Goal: Task Accomplishment & Management: Manage account settings

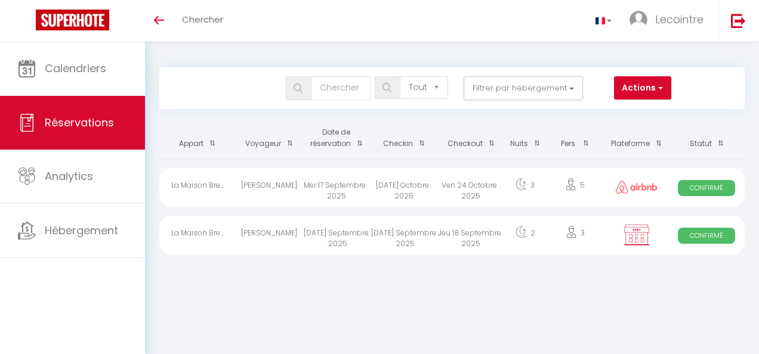
select select "not_cancelled"
click at [75, 122] on span "Réservations" at bounding box center [79, 122] width 69 height 15
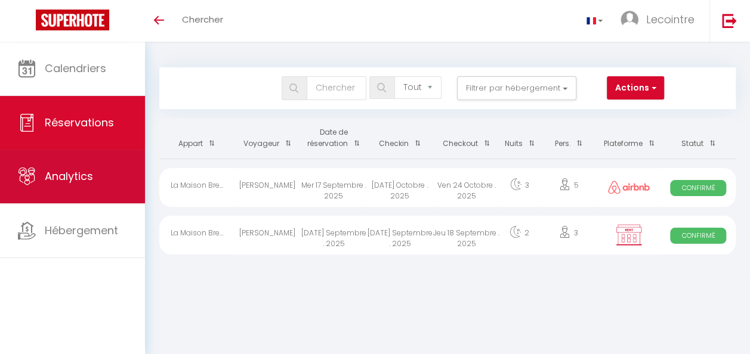
click at [75, 180] on span "Analytics" at bounding box center [69, 176] width 48 height 15
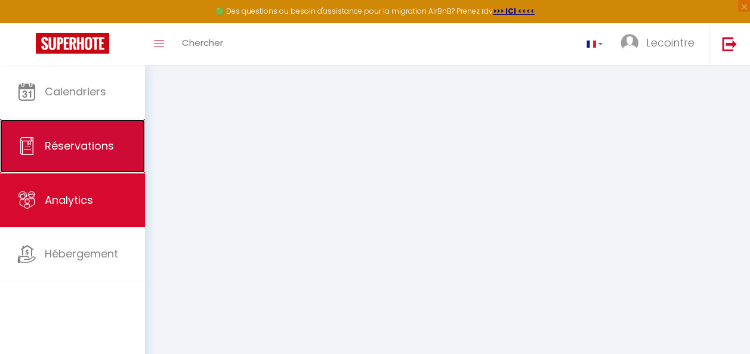
click at [81, 150] on span "Réservations" at bounding box center [79, 145] width 69 height 15
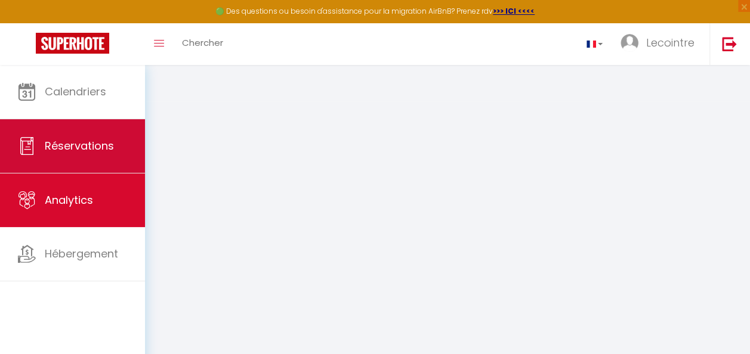
select select "not_cancelled"
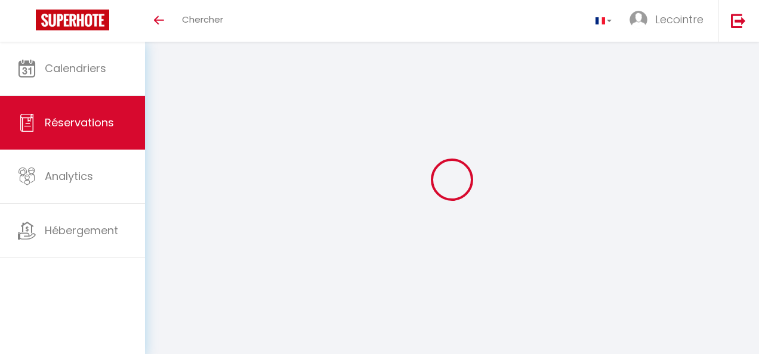
select select "not_cancelled"
